Goal: Check status

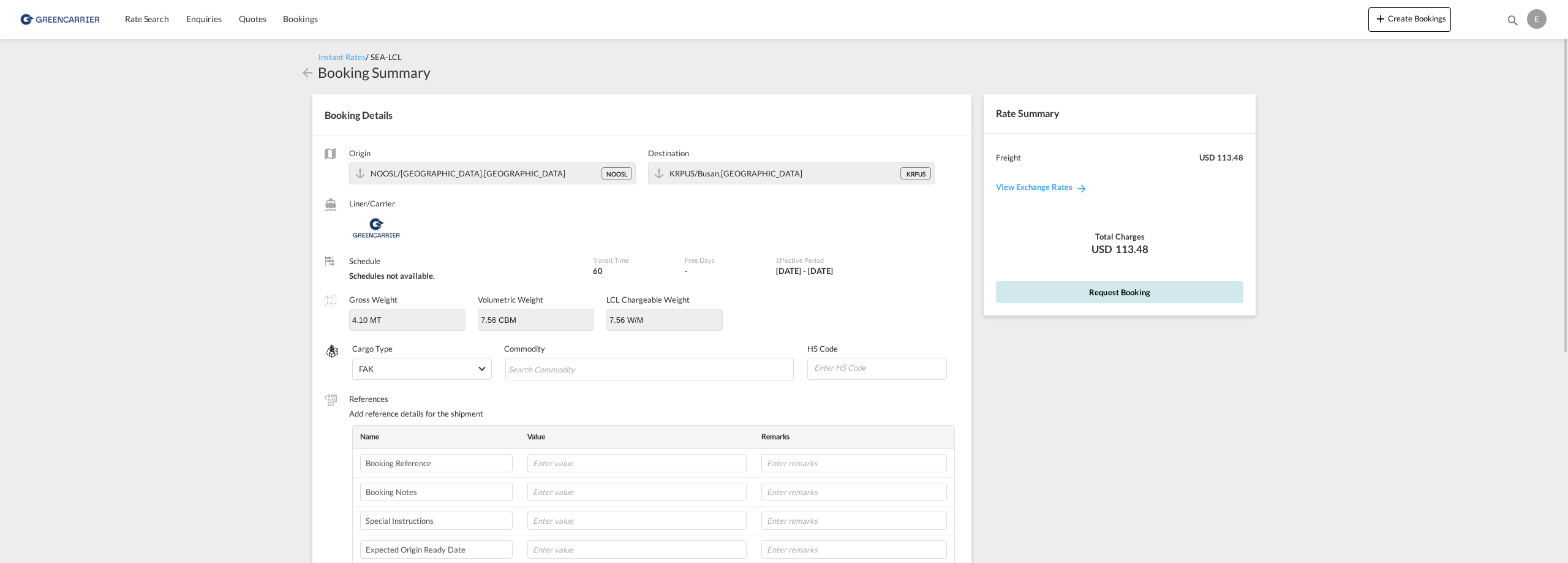
click at [1070, 296] on button "Request Booking" at bounding box center [1119, 292] width 247 height 22
click at [718, 374] on md-chips-wrap "Chips container with autocompletion. Enter the text area, type text to search, …" at bounding box center [650, 368] width 289 height 22
type input "[MEDICAL_DATA]"
click at [903, 360] on input "15042" at bounding box center [879, 367] width 133 height 19
type input "150420"
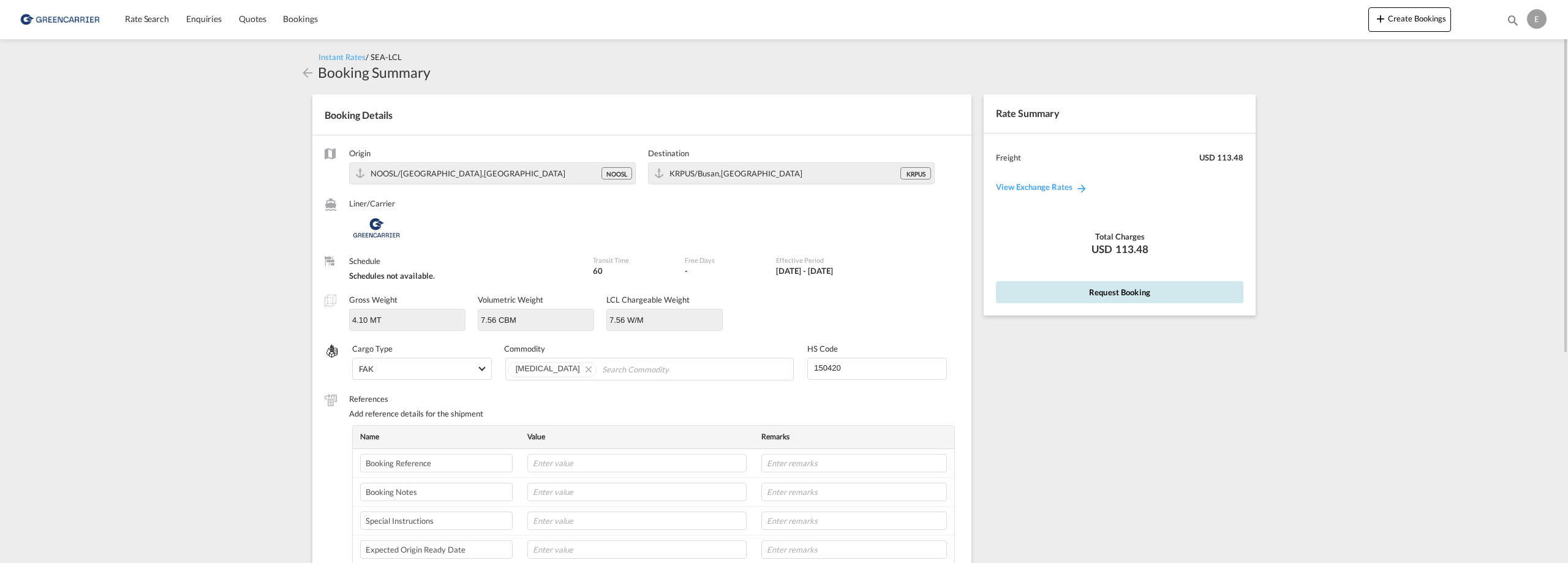
click at [1174, 290] on button "Request Booking" at bounding box center [1119, 292] width 247 height 22
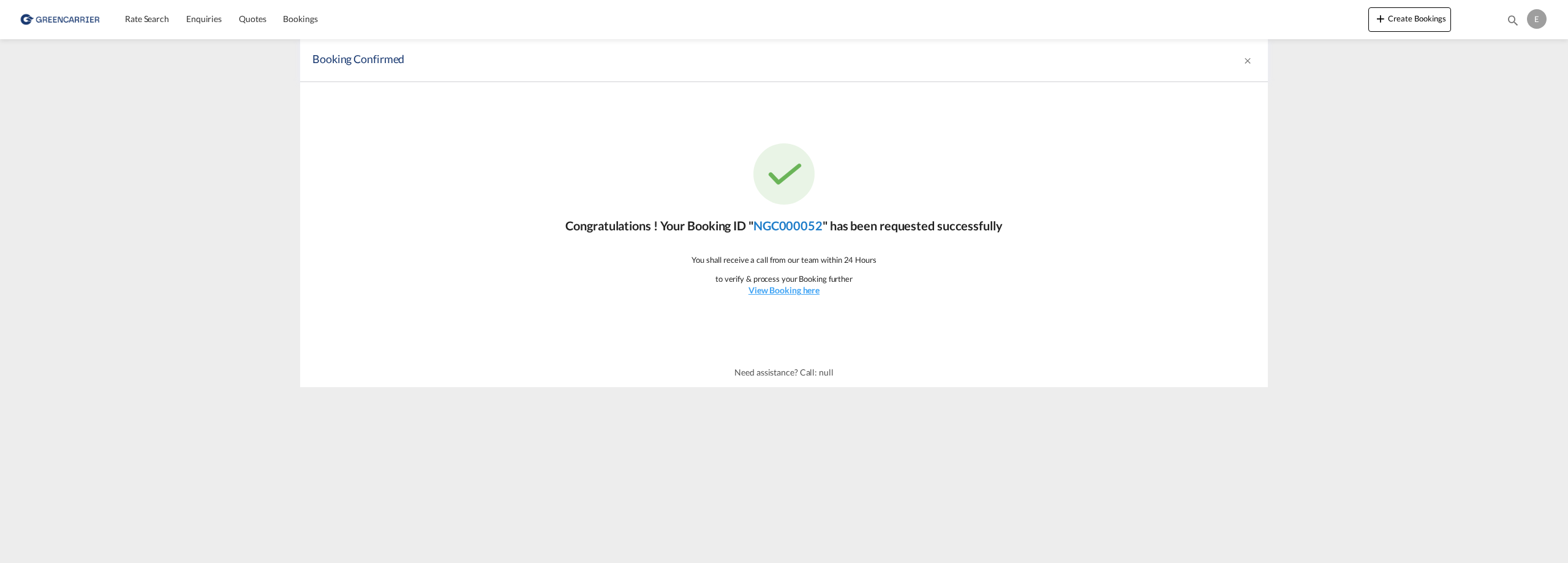
click at [759, 225] on link "NGC000052" at bounding box center [787, 225] width 69 height 14
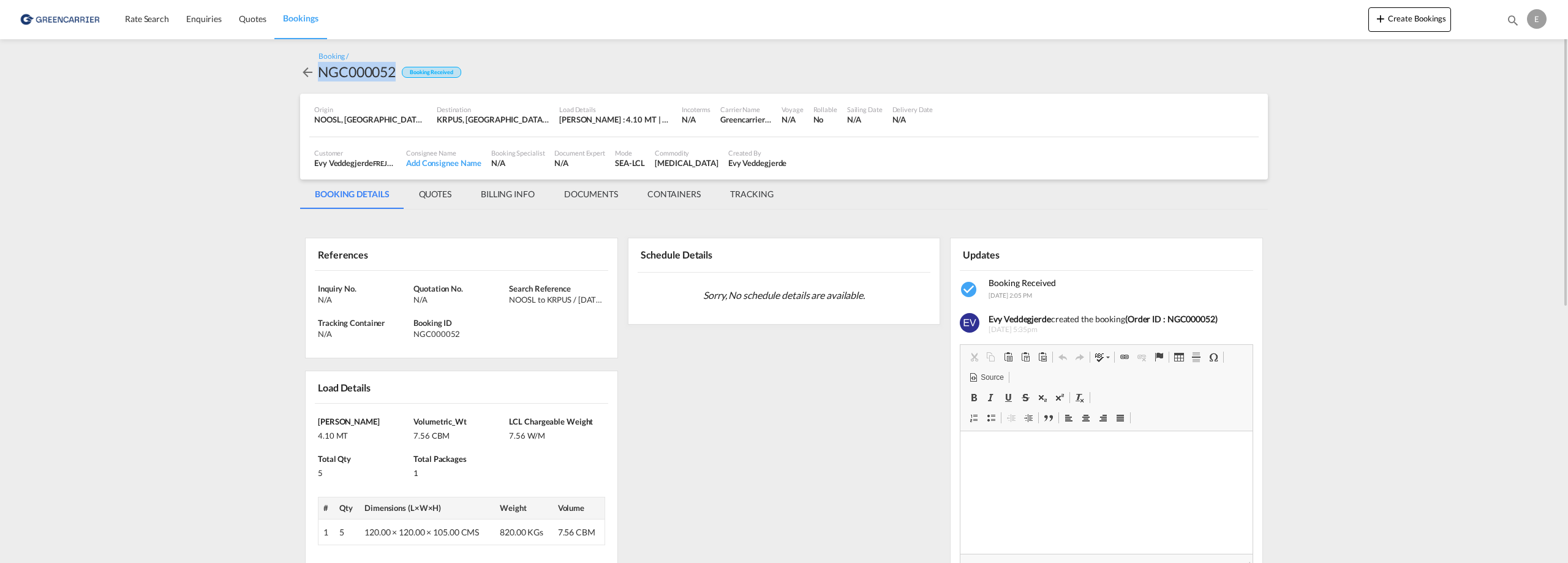
drag, startPoint x: 396, startPoint y: 76, endPoint x: 321, endPoint y: 69, distance: 75.3
click at [321, 69] on div "NGC000052" at bounding box center [356, 71] width 78 height 20
copy div "NGC000052"
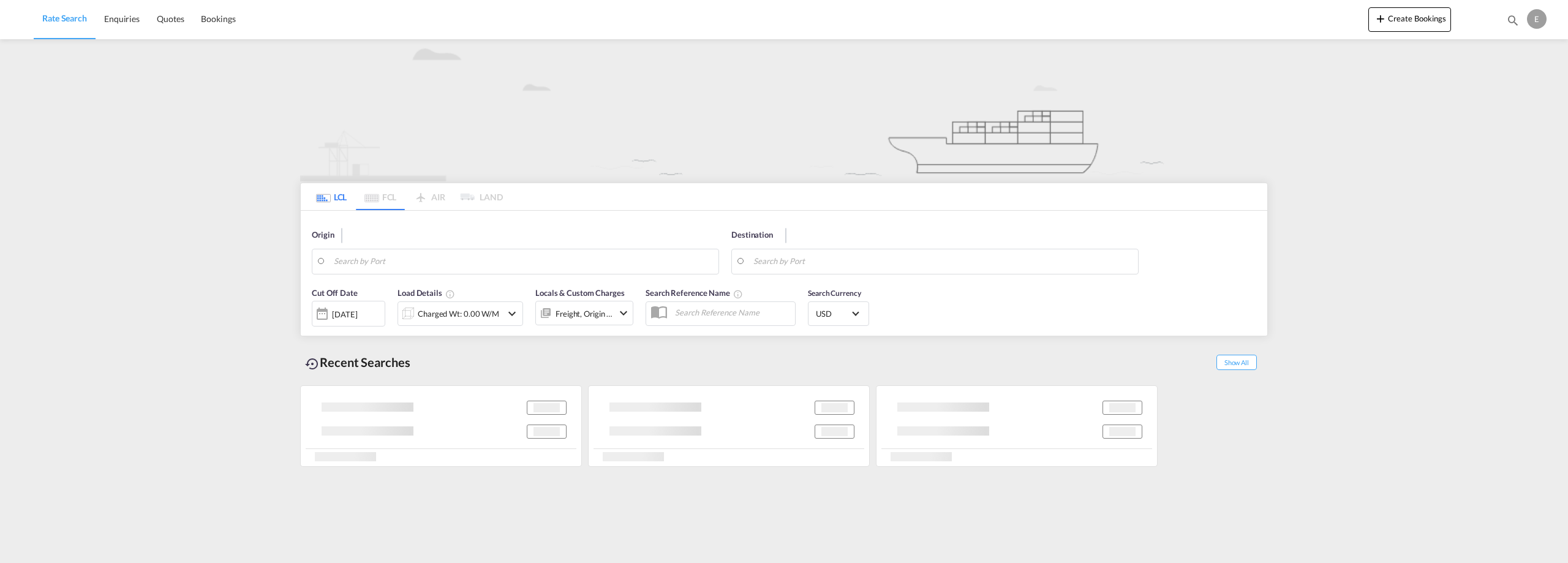
type input "Oslo, NOOSL"
type input "Busan, KRPUS"
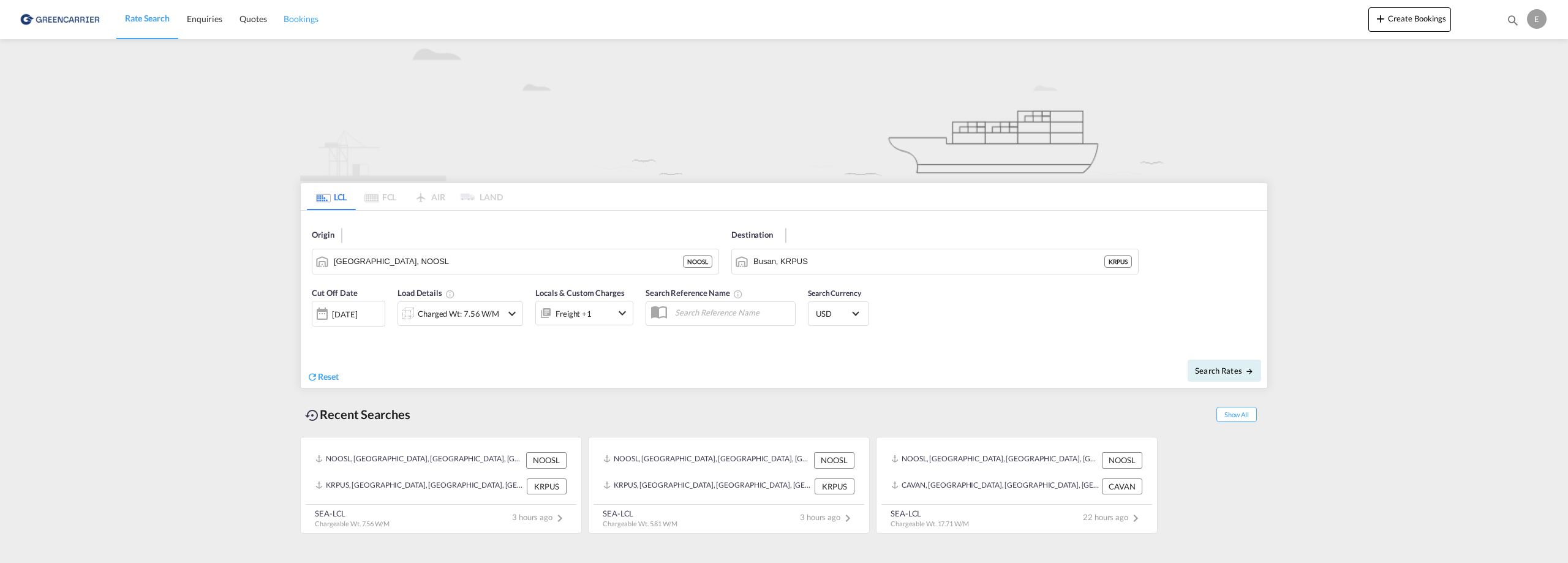
click at [313, 15] on span "Bookings" at bounding box center [300, 19] width 34 height 11
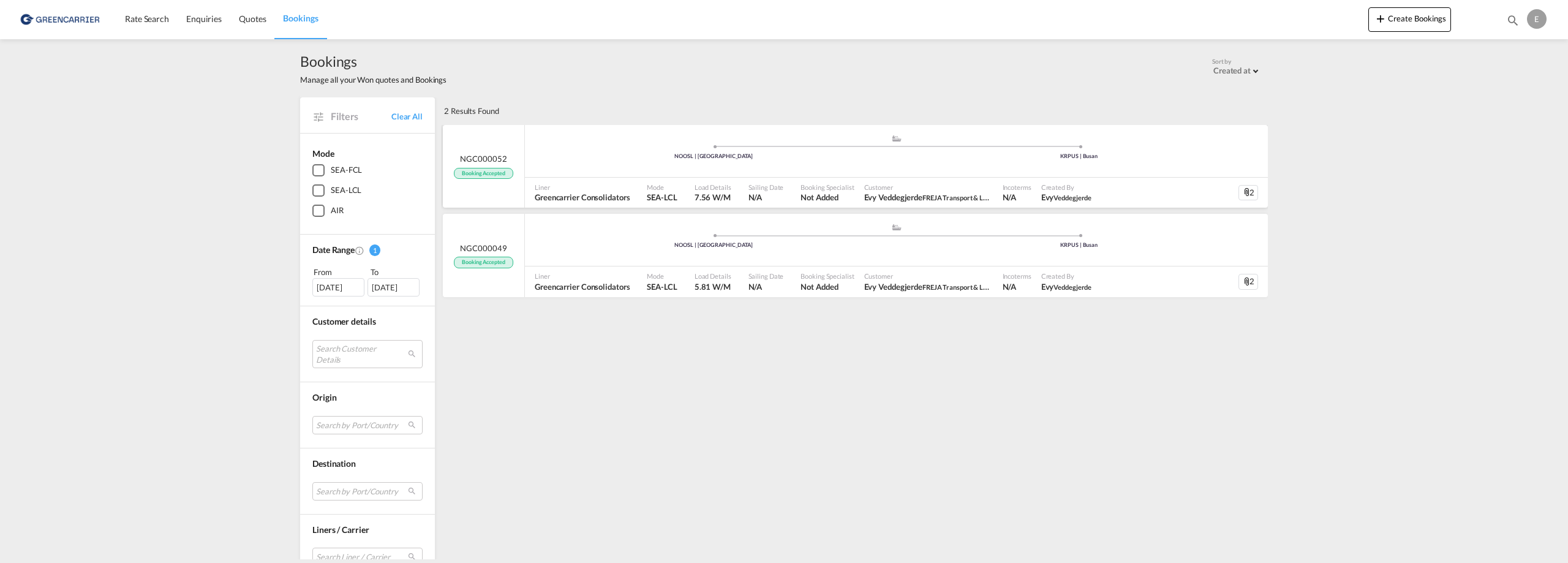
click at [1245, 186] on div "2" at bounding box center [1249, 193] width 20 height 16
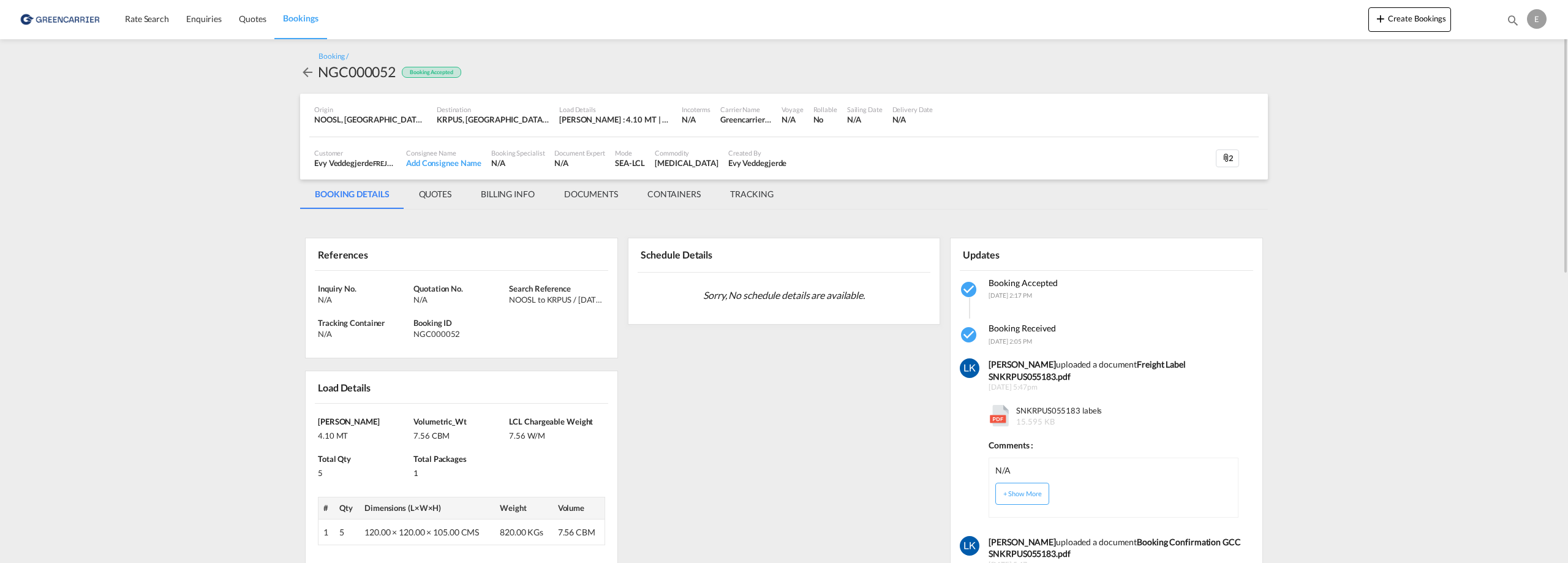
click at [577, 192] on md-tab-item "DOCUMENTS" at bounding box center [591, 194] width 83 height 29
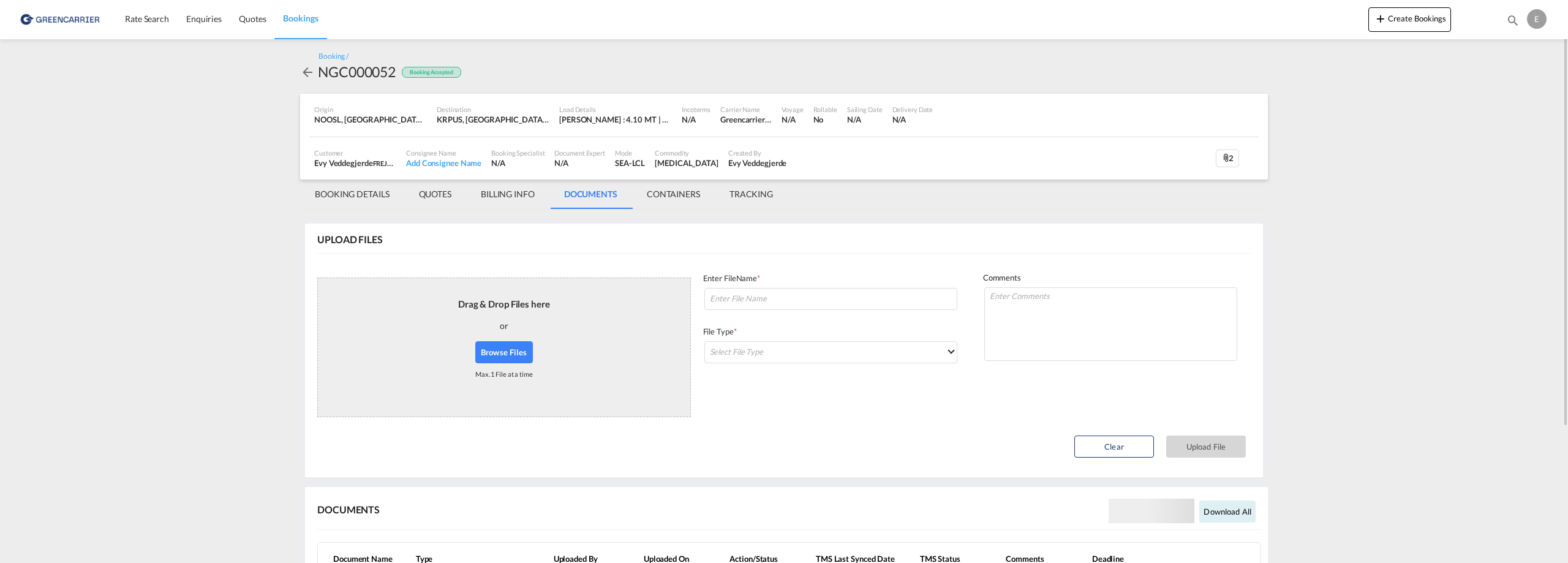
click at [1563, 147] on md-content "Rate Search Enquiries Quotes Bookings Create Bookings Bookings Quotes Enquiries…" at bounding box center [784, 282] width 1568 height 563
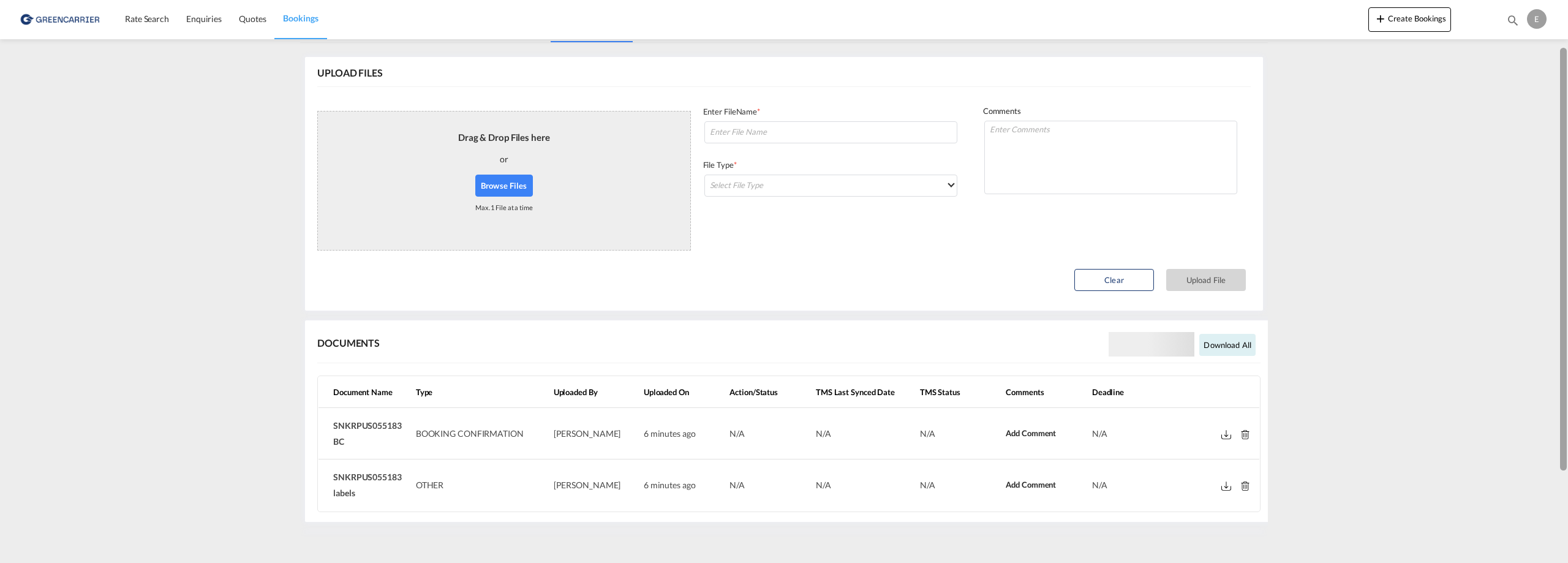
scroll to position [181, 0]
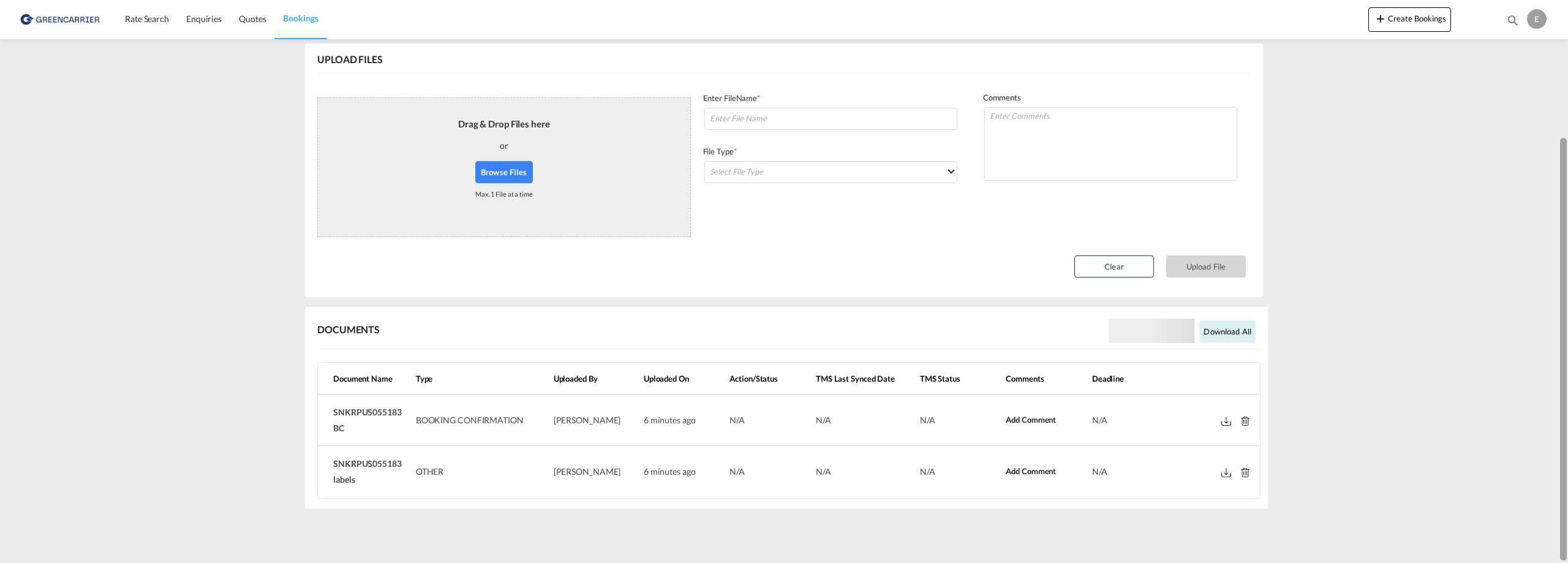
drag, startPoint x: 1565, startPoint y: 155, endPoint x: 1547, endPoint y: 461, distance: 306.5
click at [1547, 461] on md-content "Rate Search Enquiries Quotes Bookings Create Bookings Bookings Quotes Enquiries…" at bounding box center [784, 282] width 1568 height 563
click at [1225, 423] on md-icon at bounding box center [1226, 421] width 10 height 9
drag, startPoint x: 404, startPoint y: 414, endPoint x: 330, endPoint y: 412, distance: 74.0
click at [330, 412] on td "SNKRPUS055183 BC" at bounding box center [365, 421] width 93 height 52
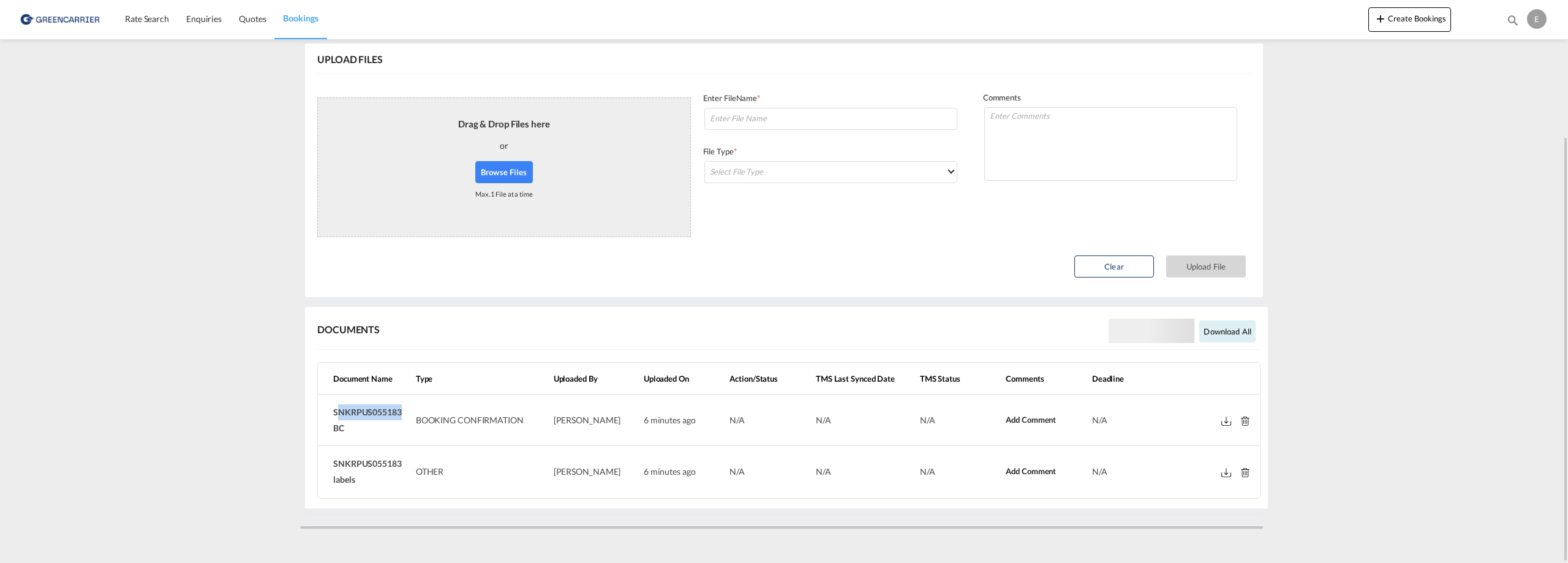
copy span "SNKRPUS055183"
